Goal: Task Accomplishment & Management: Manage account settings

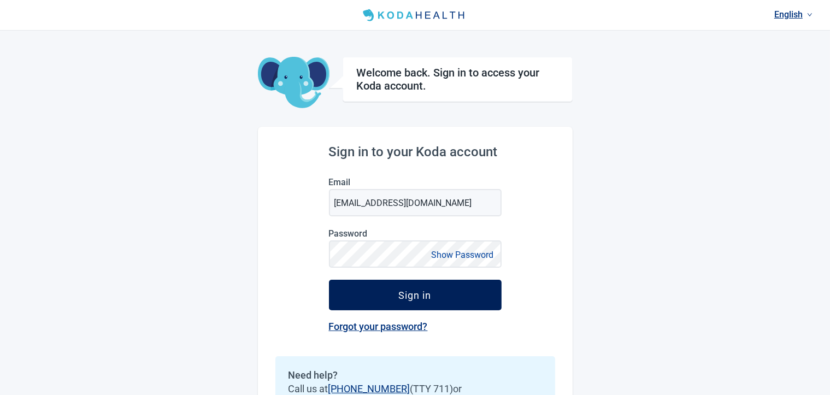
click at [383, 300] on button "Sign in" at bounding box center [415, 295] width 173 height 31
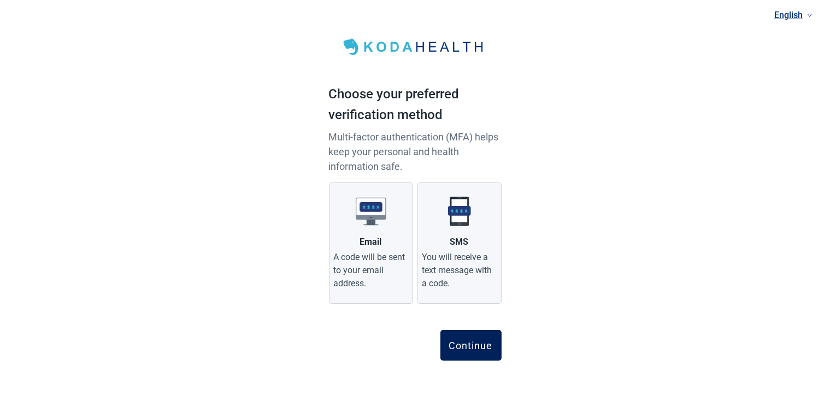
click at [465, 345] on div "Continue" at bounding box center [471, 345] width 44 height 11
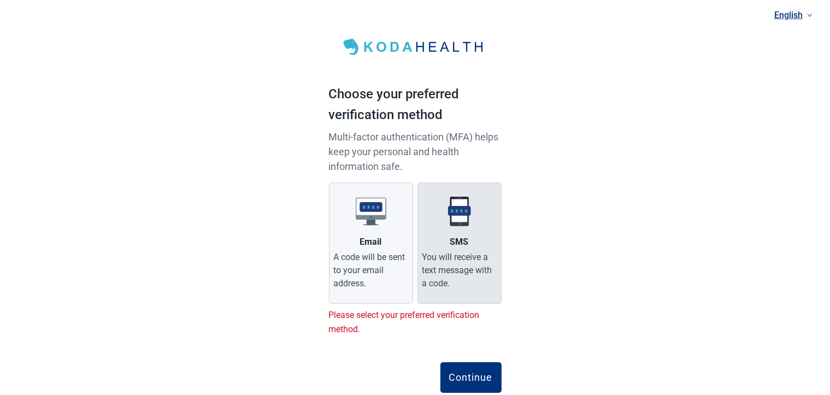
click at [461, 225] on img "Main content" at bounding box center [459, 211] width 31 height 31
click at [0, 0] on input "SMS You will receive a text message with a code." at bounding box center [0, 0] width 0 height 0
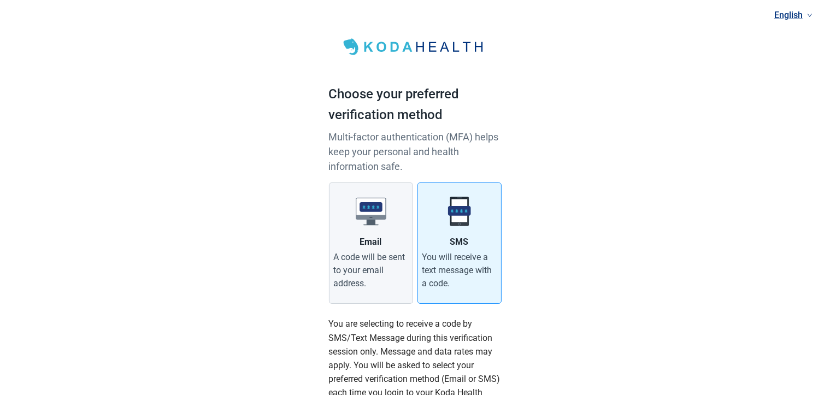
scroll to position [187, 0]
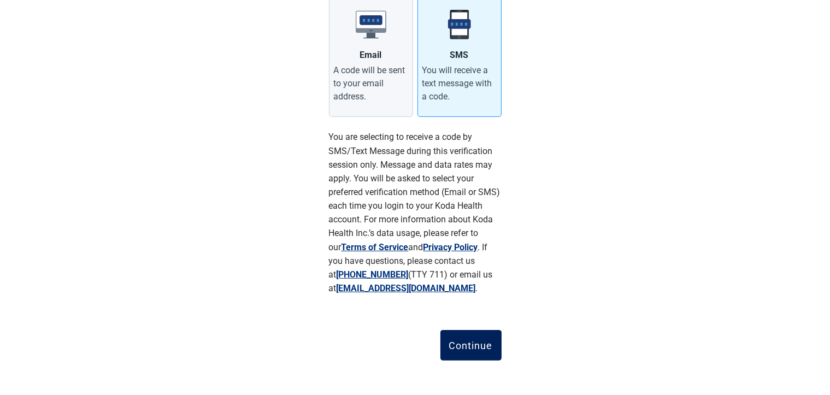
click at [468, 345] on div "Continue" at bounding box center [471, 345] width 44 height 11
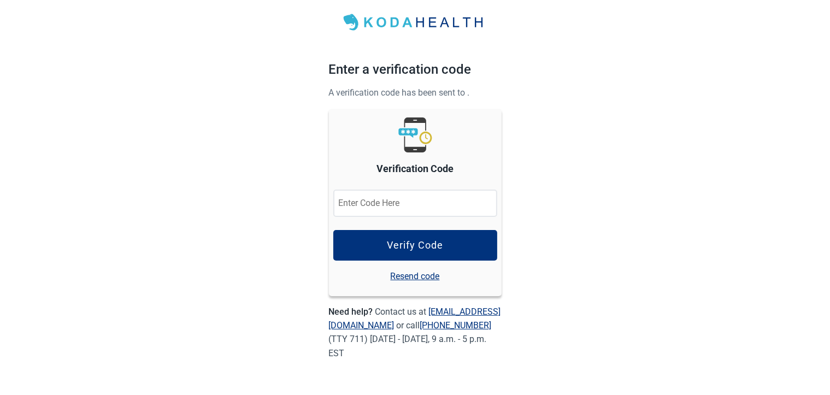
scroll to position [24, 0]
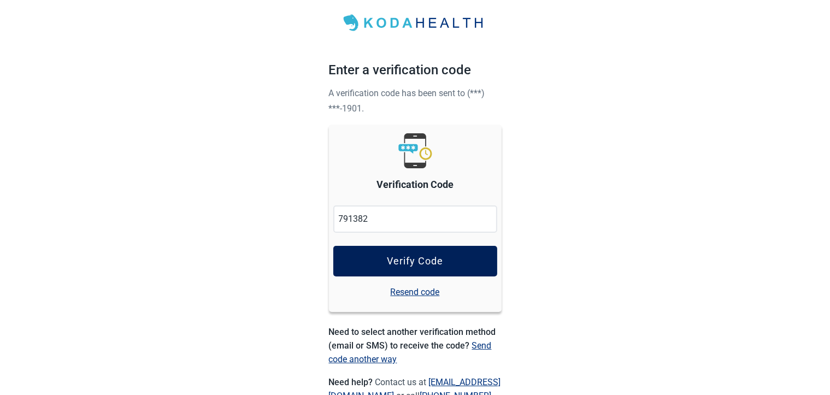
type input "791382"
click at [396, 257] on div "Verify Code" at bounding box center [415, 261] width 56 height 11
